Goal: Transaction & Acquisition: Purchase product/service

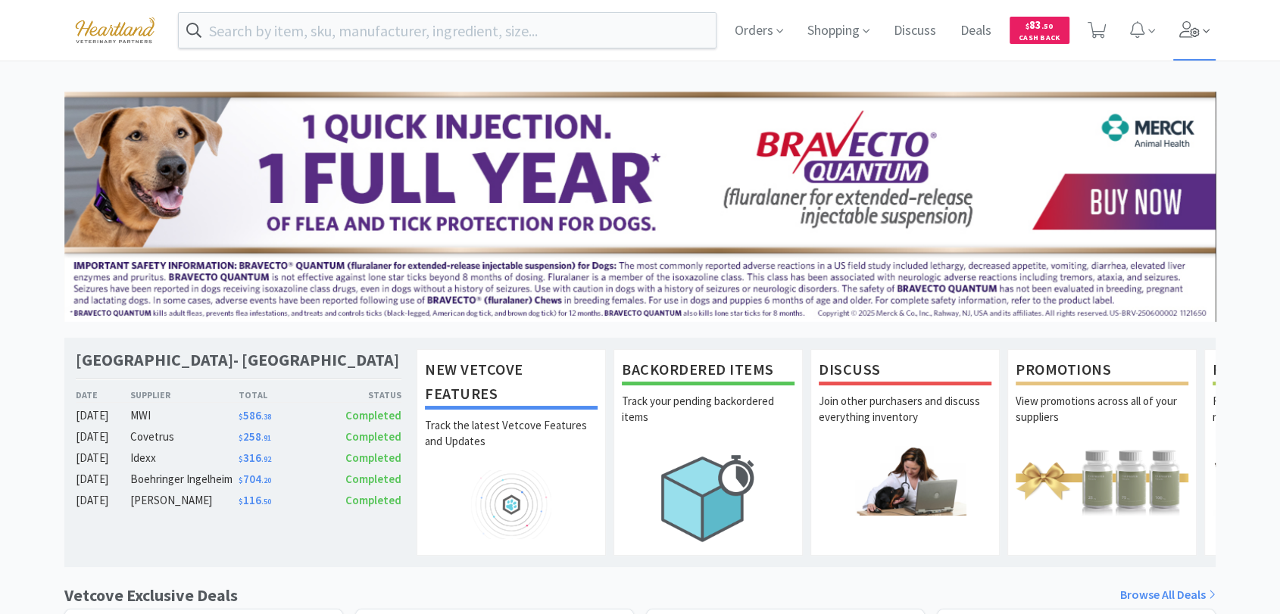
click at [1181, 27] on icon at bounding box center [1189, 29] width 21 height 17
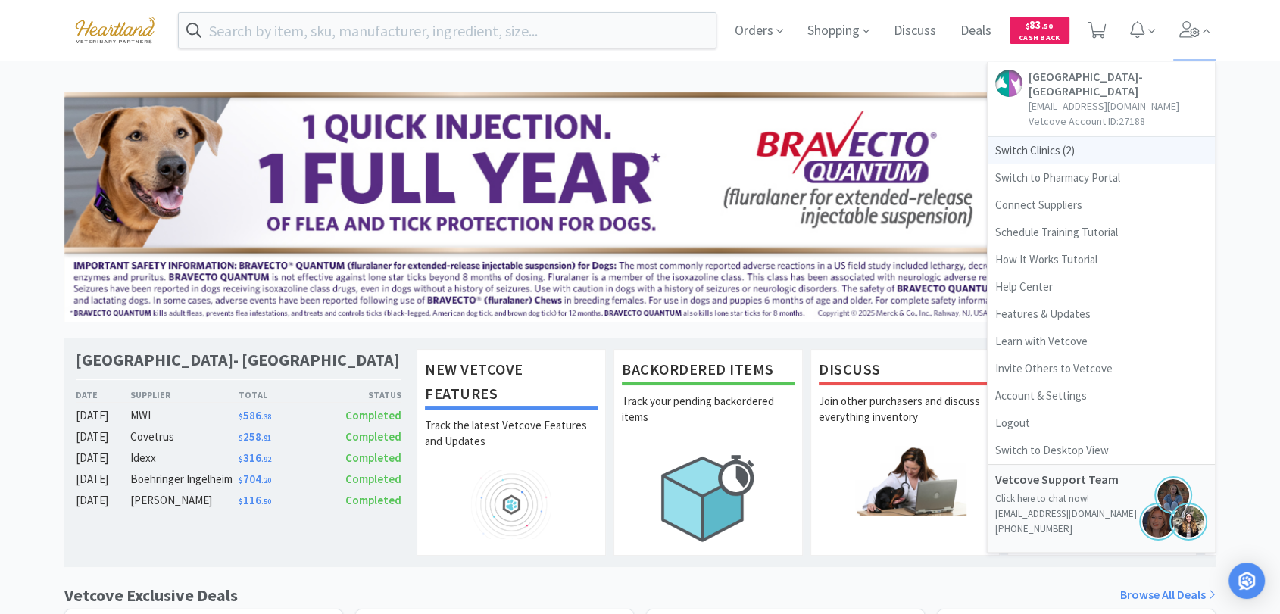
click at [1016, 145] on span "Switch Clinics ( 2 )" at bounding box center [1100, 150] width 227 height 27
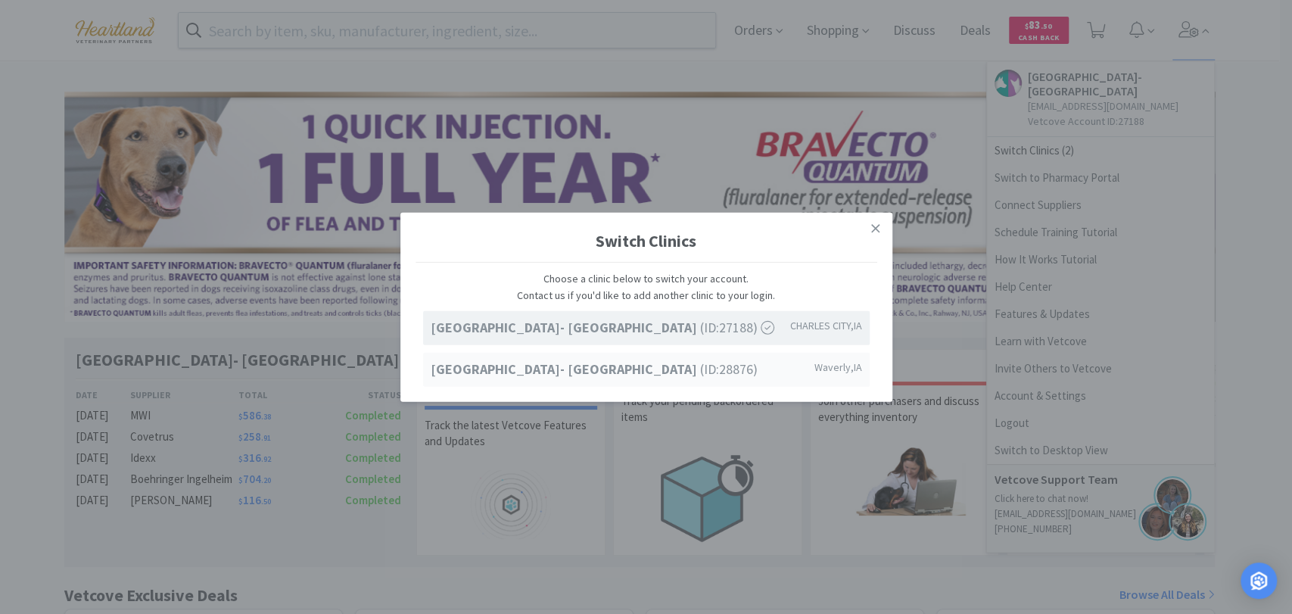
click at [691, 376] on span "Ave of the Saints Animal Hospital- Waverly (ID: 28876 )" at bounding box center [594, 370] width 327 height 22
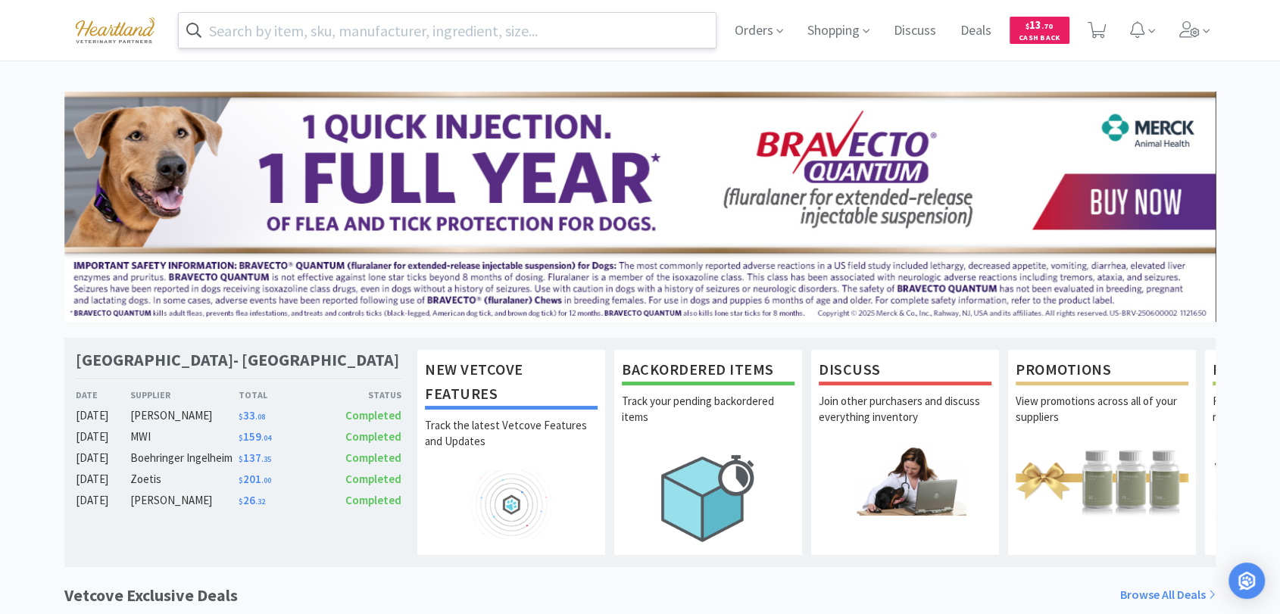
click at [357, 30] on input "text" at bounding box center [447, 30] width 537 height 35
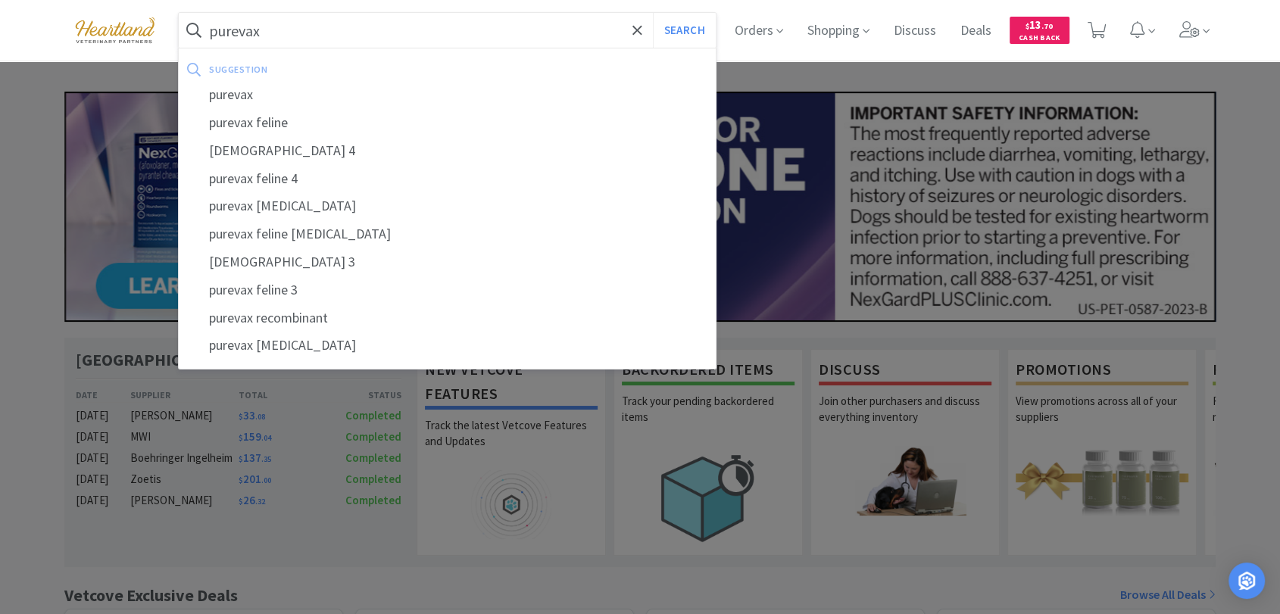
type input "purevax"
click at [653, 13] on button "Search" at bounding box center [684, 30] width 63 height 35
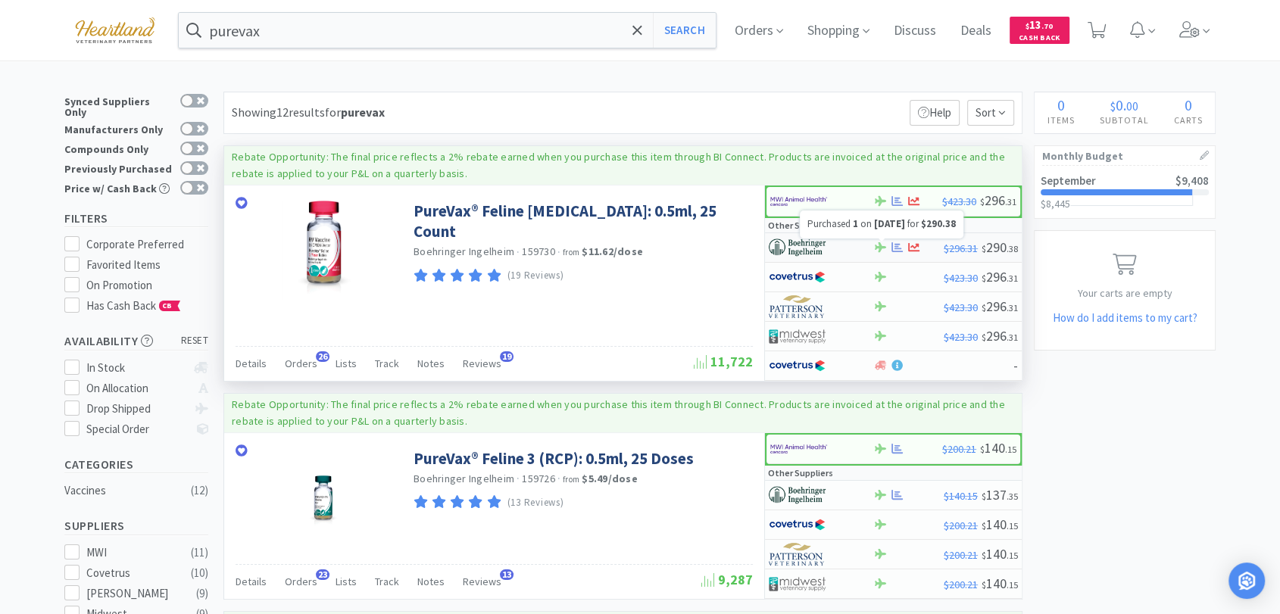
click at [896, 247] on icon at bounding box center [896, 247] width 11 height 11
select select "1"
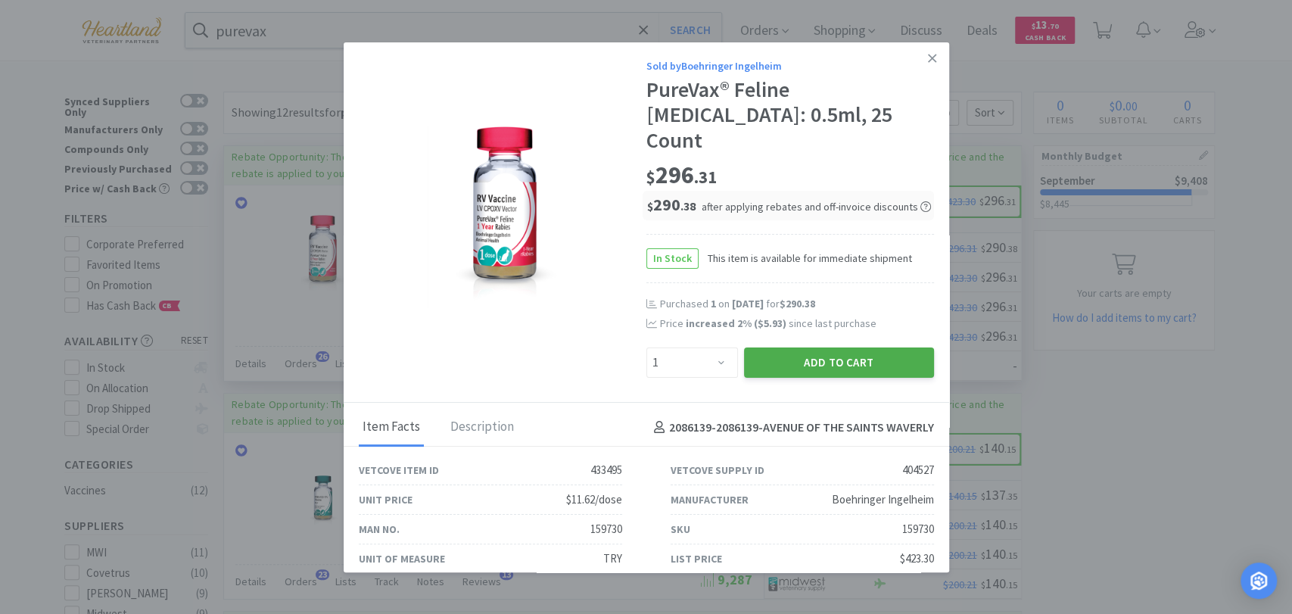
click at [840, 348] on button "Add to Cart" at bounding box center [839, 363] width 190 height 30
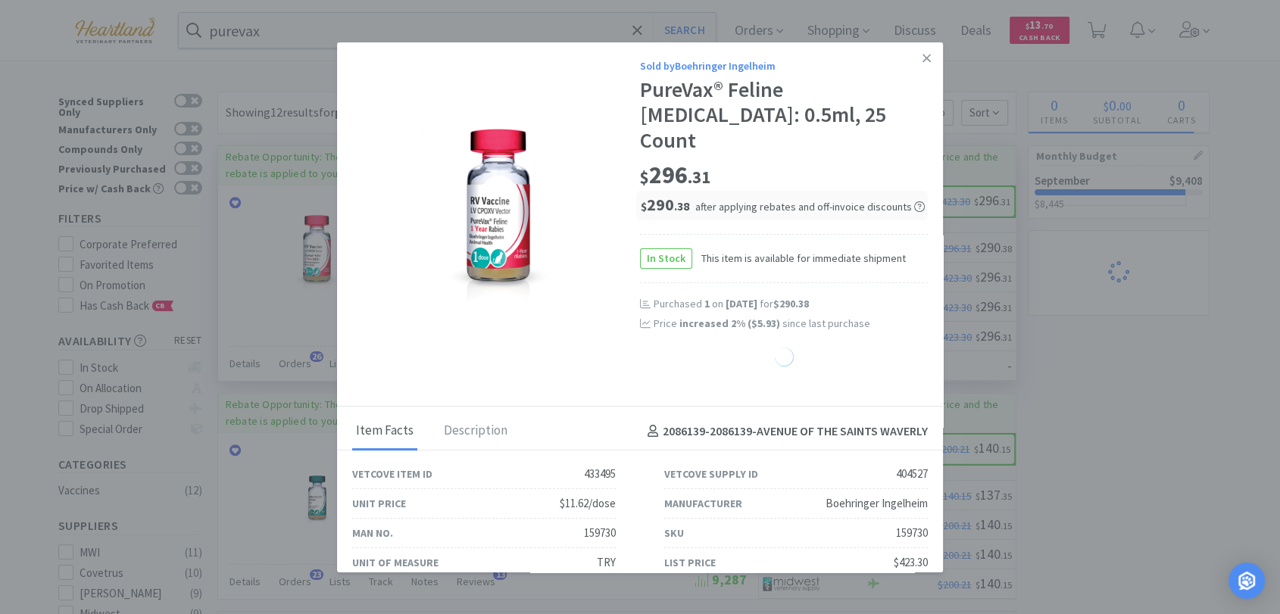
select select "1"
